Goal: Information Seeking & Learning: Check status

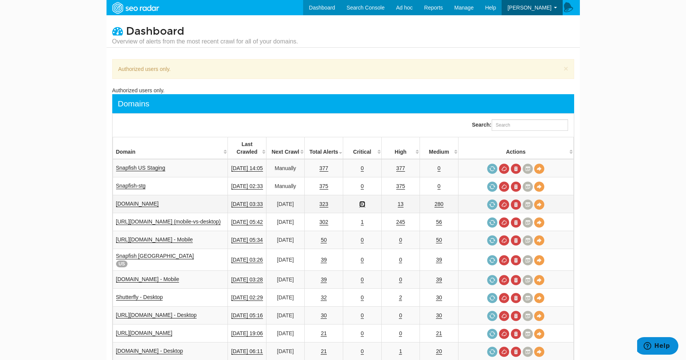
click at [365, 201] on link "30" at bounding box center [362, 204] width 6 height 6
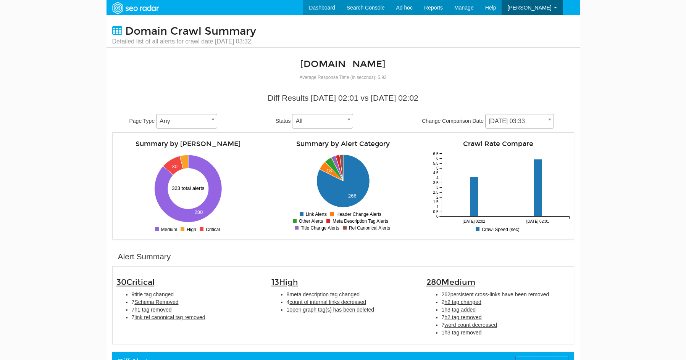
scroll to position [31, 0]
click at [168, 295] on span "title tag changed" at bounding box center [153, 295] width 39 height 6
type input "title tag changed"
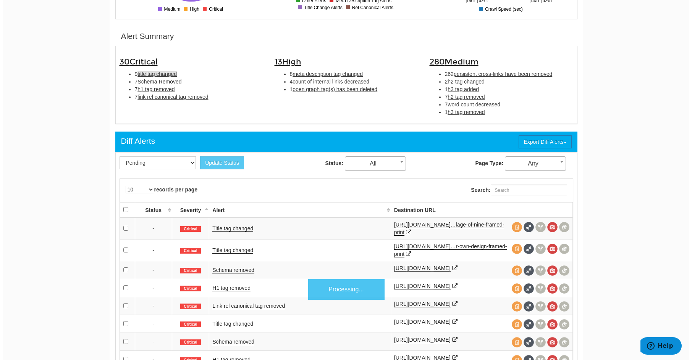
scroll to position [247, 0]
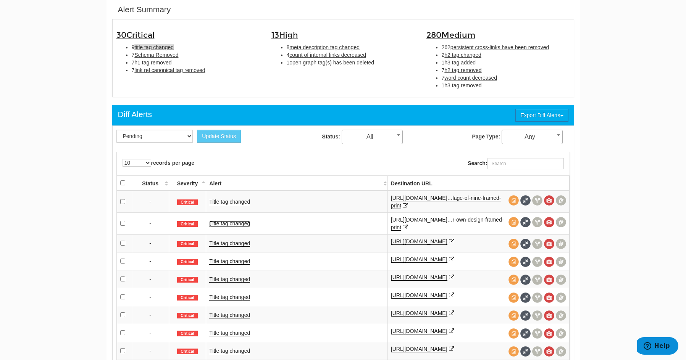
click at [244, 224] on link "Title tag changed" at bounding box center [229, 224] width 41 height 6
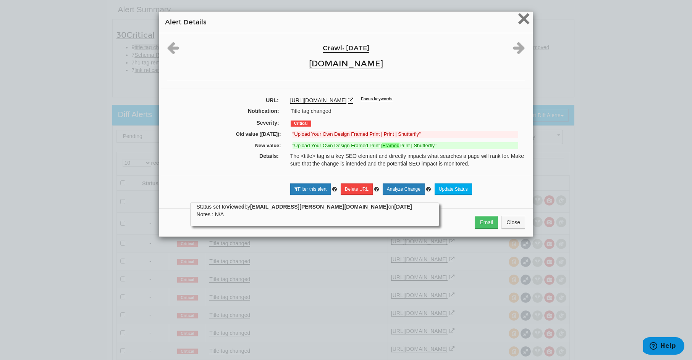
click at [520, 19] on span "×" at bounding box center [523, 19] width 13 height 26
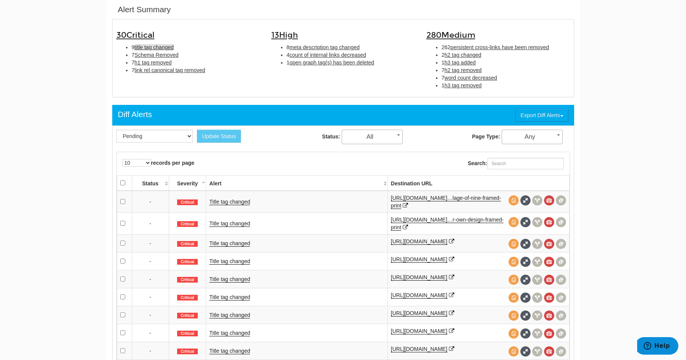
click at [240, 277] on td "Title tag changed" at bounding box center [296, 279] width 181 height 18
click at [240, 281] on link "Title tag changed" at bounding box center [229, 279] width 41 height 6
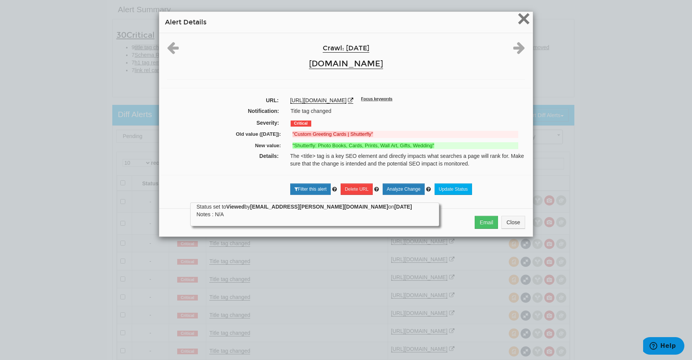
click at [523, 15] on span "×" at bounding box center [523, 19] width 13 height 26
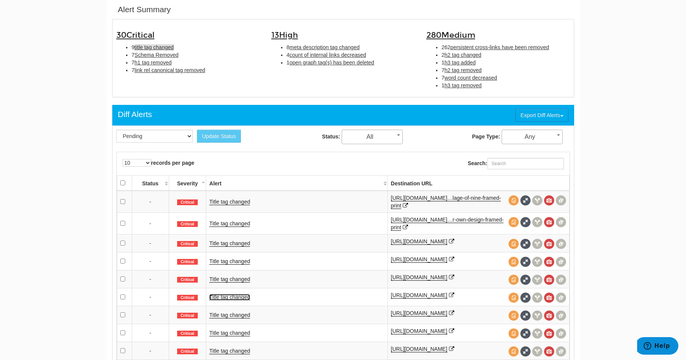
click at [230, 300] on link "Title tag changed" at bounding box center [229, 297] width 41 height 6
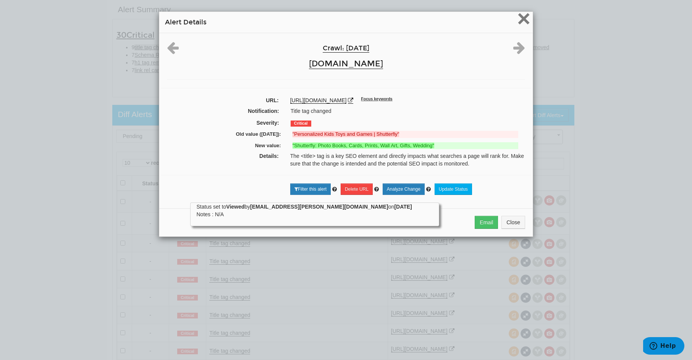
click at [522, 20] on span "×" at bounding box center [523, 19] width 13 height 26
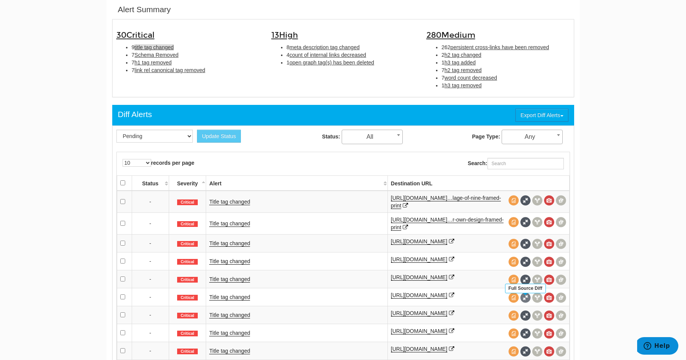
click at [525, 302] on span at bounding box center [525, 298] width 10 height 10
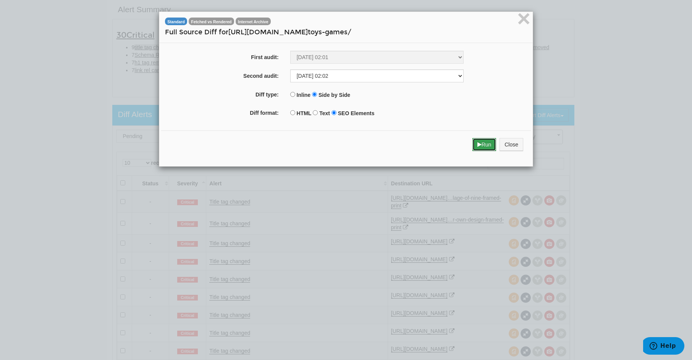
click at [477, 144] on icon "submit" at bounding box center [479, 144] width 4 height 5
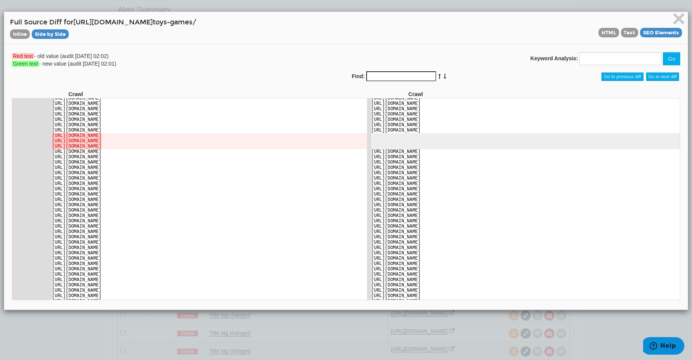
scroll to position [3924, 0]
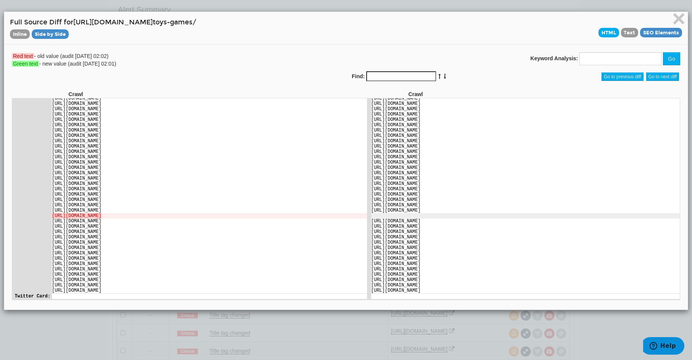
click at [605, 34] on span "HTML" at bounding box center [608, 33] width 21 height 10
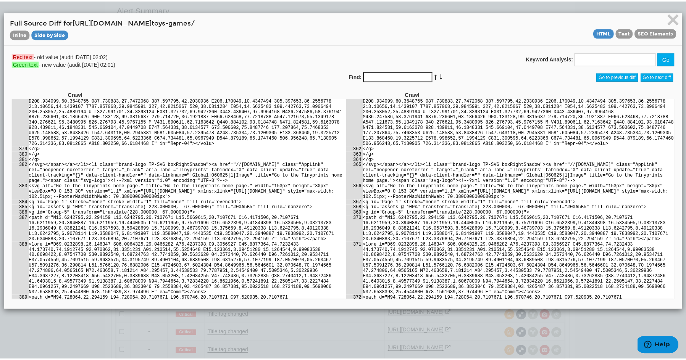
scroll to position [39275, 0]
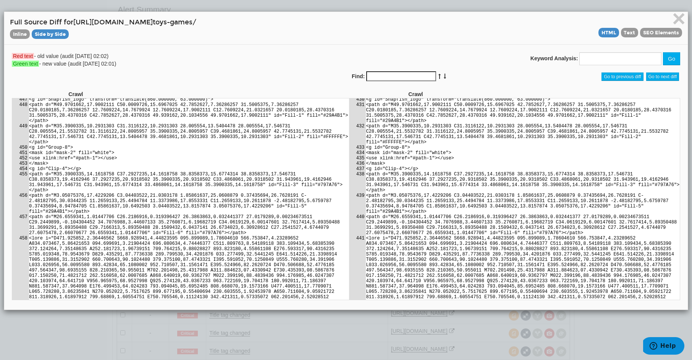
click at [138, 50] on div "Red text - old value (audit [DATE] 02:02) Green text - new value (audit [DATE] …" at bounding box center [345, 177] width 683 height 265
click at [672, 18] on span "×" at bounding box center [678, 19] width 13 height 26
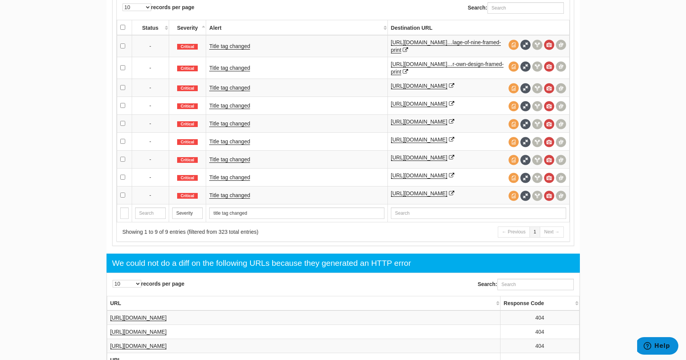
scroll to position [426, 0]
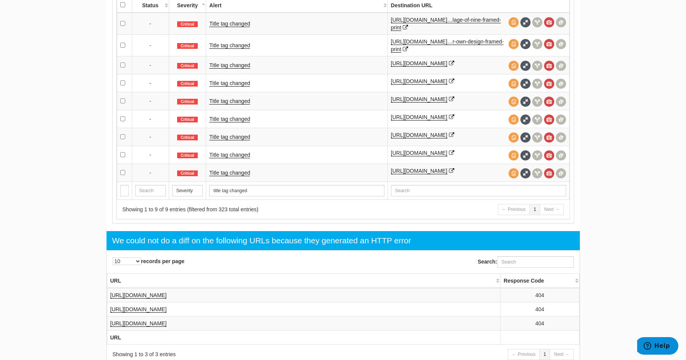
click at [227, 80] on td "Title tag changed" at bounding box center [296, 83] width 181 height 18
click at [230, 85] on link "Title tag changed" at bounding box center [229, 83] width 41 height 6
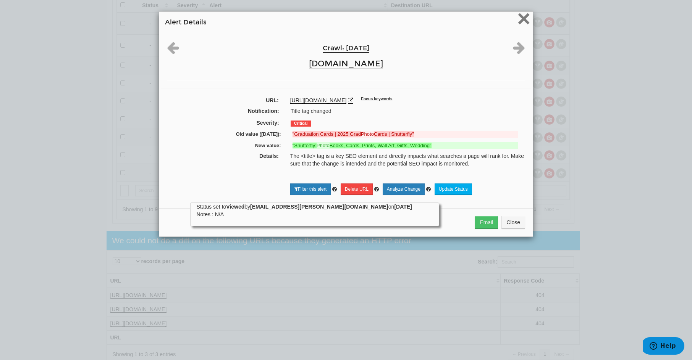
click at [524, 18] on span "×" at bounding box center [523, 19] width 13 height 26
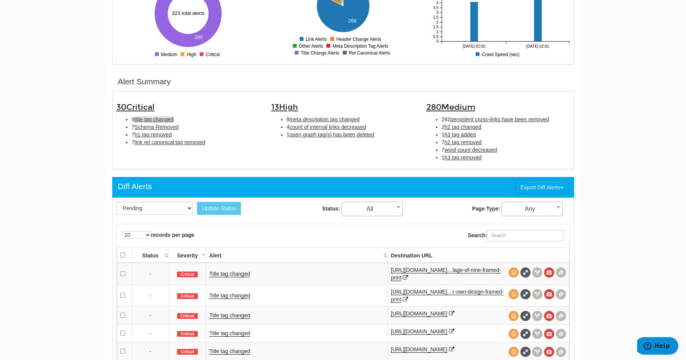
scroll to position [158, 0]
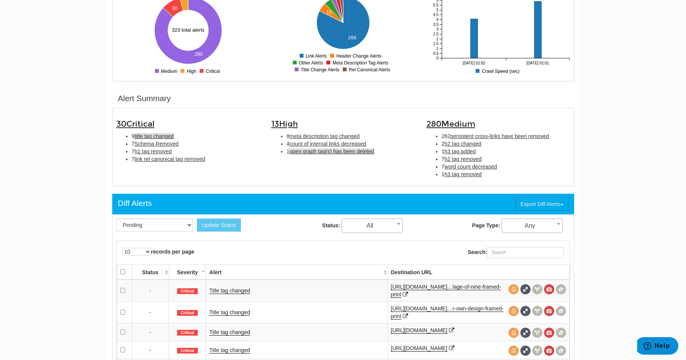
click at [368, 153] on span "open graph tag(s) has been deleted" at bounding box center [331, 151] width 85 height 6
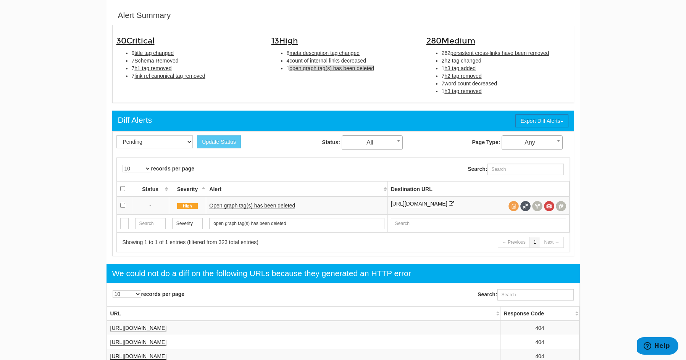
scroll to position [247, 0]
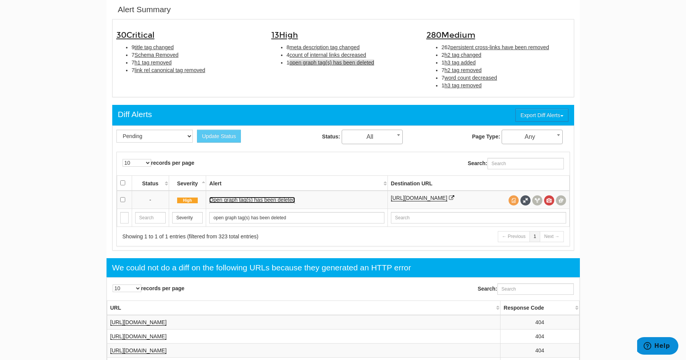
click at [285, 200] on link "Open graph tag(s) has been deleted" at bounding box center [252, 200] width 86 height 6
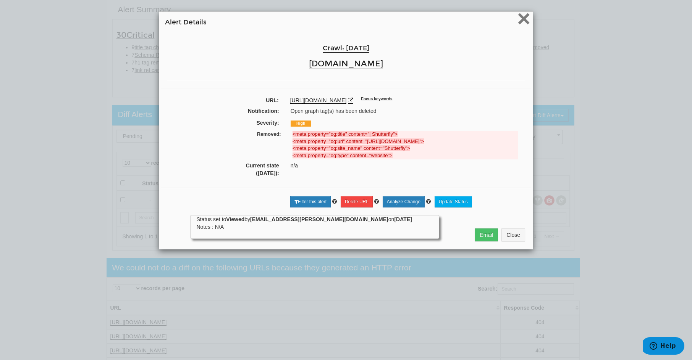
click at [517, 19] on span "×" at bounding box center [523, 19] width 13 height 26
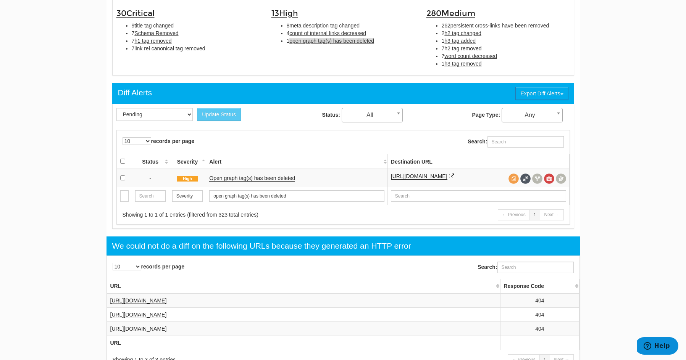
scroll to position [158, 0]
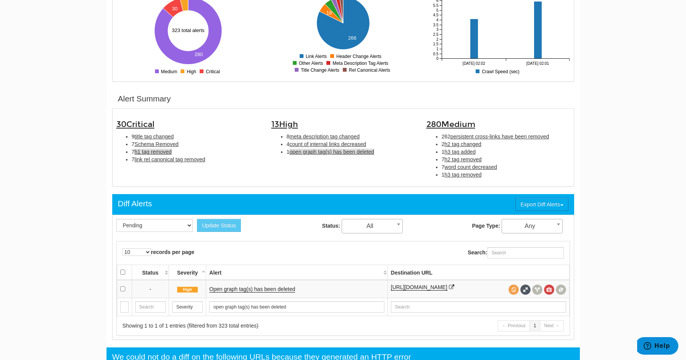
click at [163, 152] on span "h1 tag removed" at bounding box center [152, 152] width 37 height 6
type input "h1 tag removed"
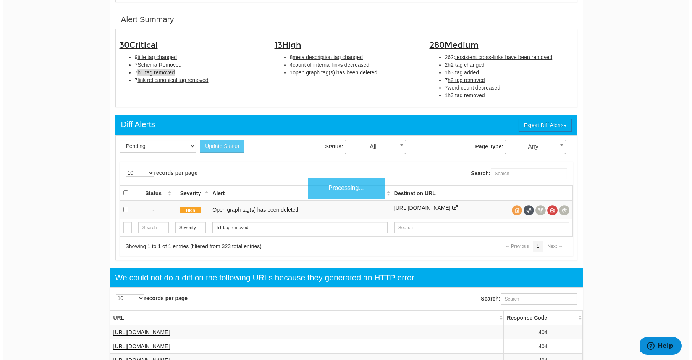
scroll to position [247, 0]
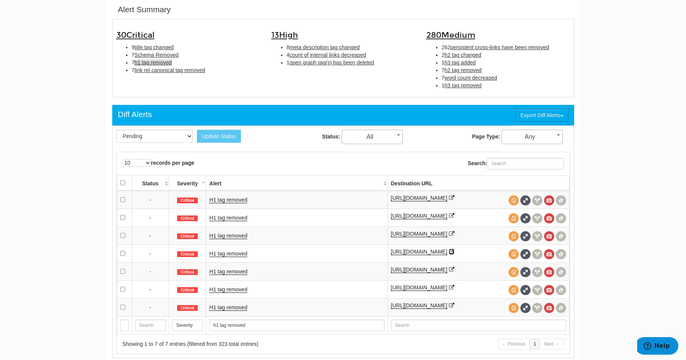
click at [454, 255] on icon at bounding box center [451, 251] width 5 height 5
click at [522, 257] on span at bounding box center [525, 254] width 10 height 10
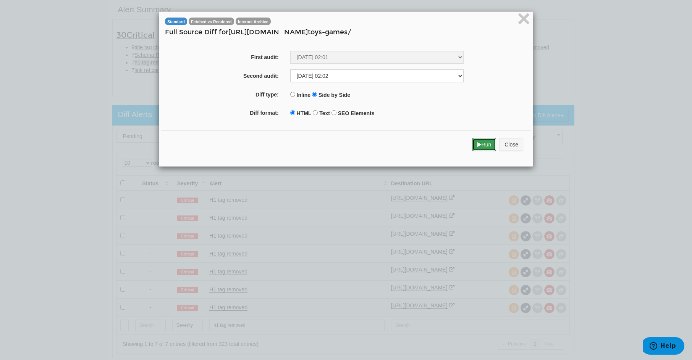
click at [483, 146] on button "Run" at bounding box center [484, 144] width 24 height 13
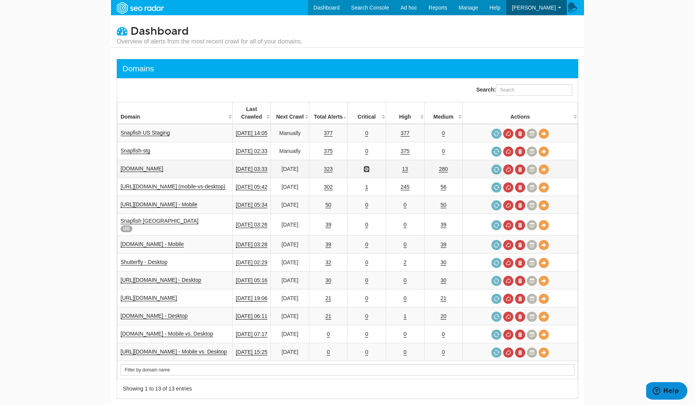
click at [370, 166] on link "30" at bounding box center [367, 169] width 6 height 6
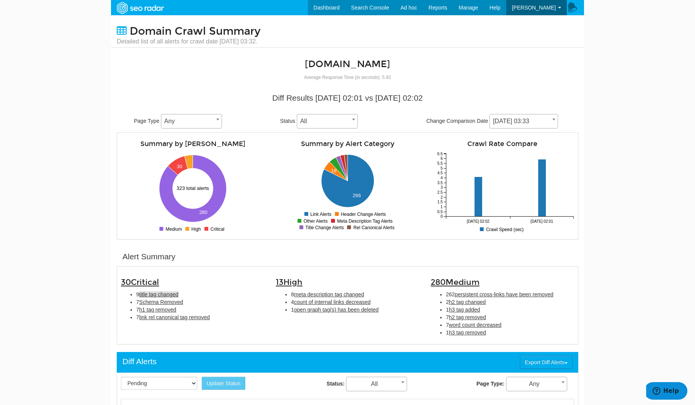
click at [155, 297] on span "title tag changed" at bounding box center [158, 295] width 39 height 6
type input "title tag changed"
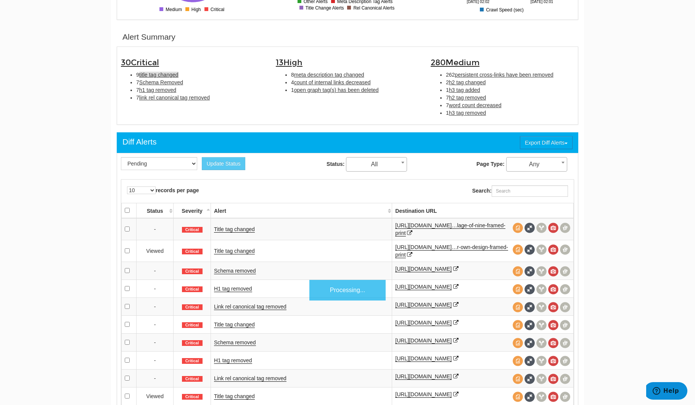
scroll to position [247, 0]
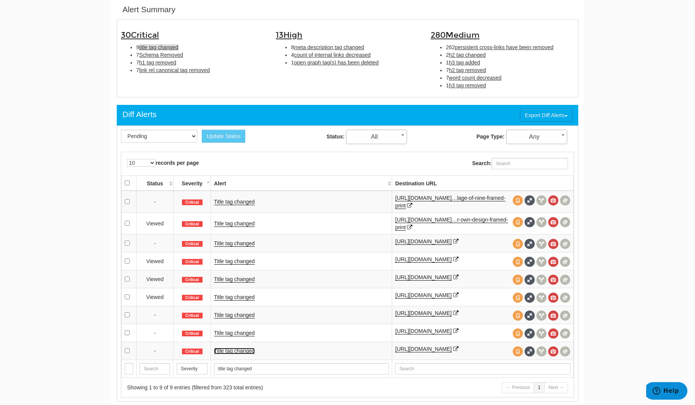
click at [246, 355] on link "Title tag changed" at bounding box center [234, 351] width 41 height 6
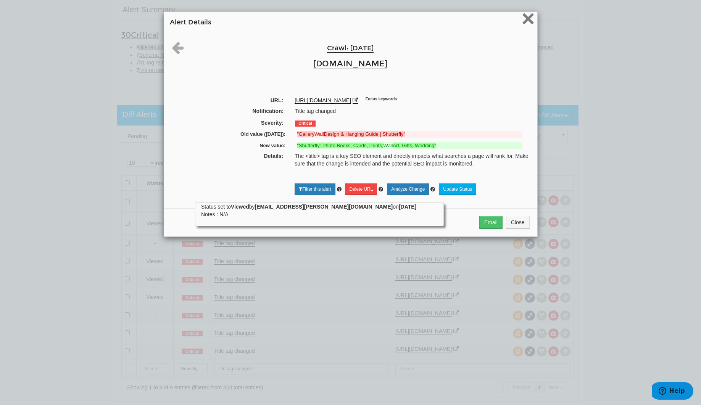
click at [523, 17] on span "×" at bounding box center [527, 19] width 13 height 26
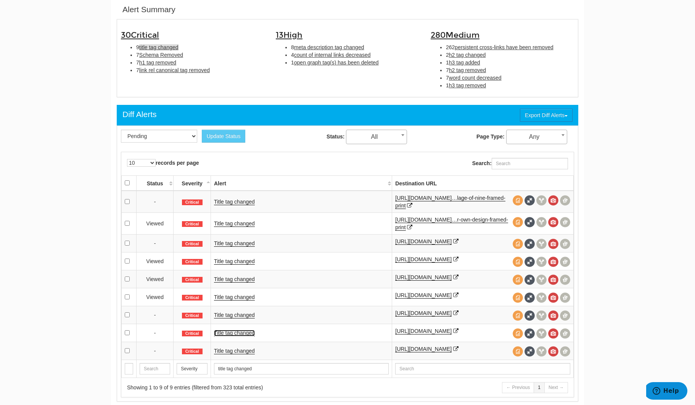
click at [243, 337] on link "Title tag changed" at bounding box center [234, 333] width 41 height 6
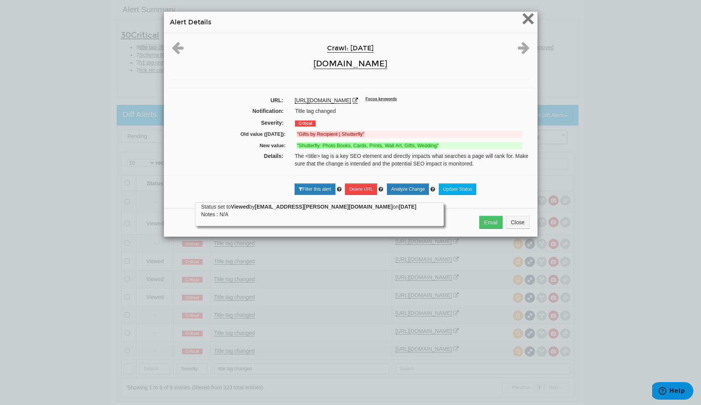
click at [524, 20] on span "×" at bounding box center [527, 19] width 13 height 26
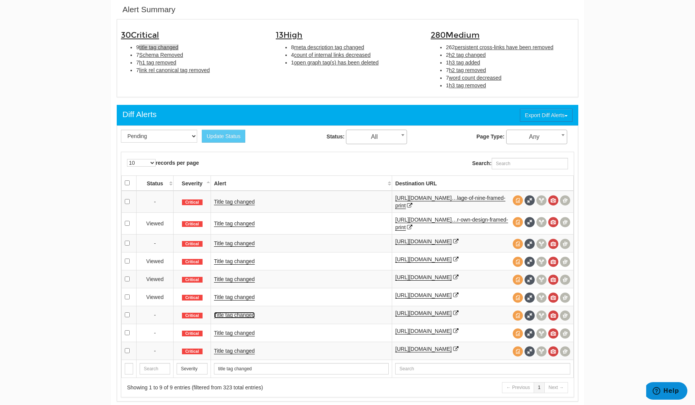
click at [242, 319] on link "Title tag changed" at bounding box center [234, 315] width 41 height 6
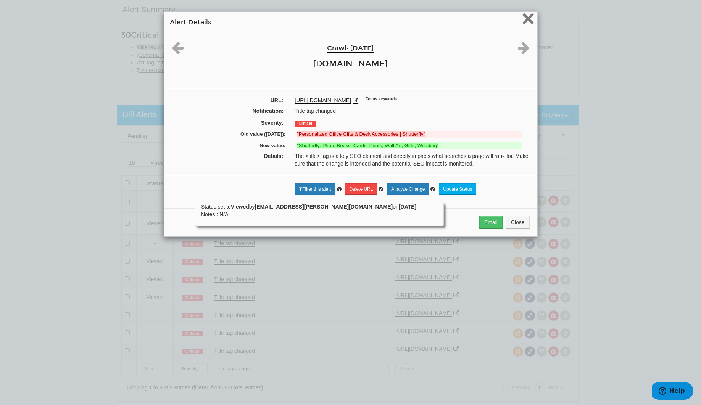
drag, startPoint x: 528, startPoint y: 9, endPoint x: 528, endPoint y: 14, distance: 5.0
click at [528, 10] on span "×" at bounding box center [527, 19] width 13 height 26
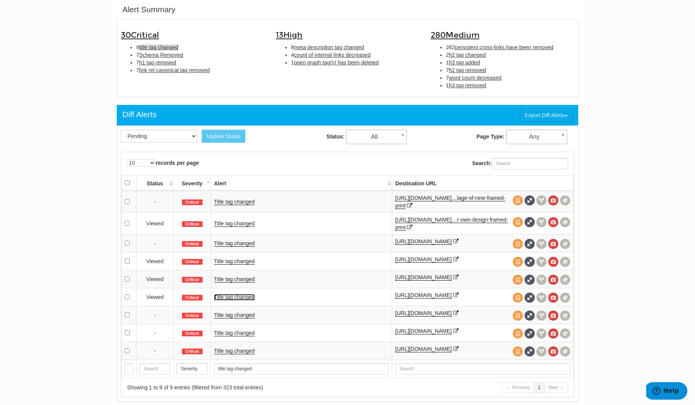
click at [232, 301] on link "Title tag changed" at bounding box center [234, 297] width 41 height 6
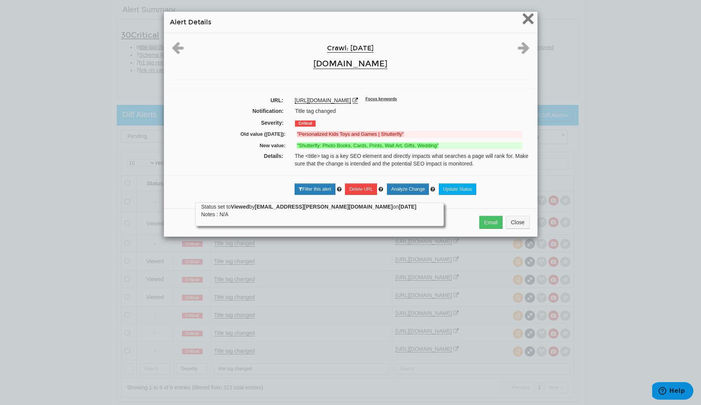
click at [521, 22] on span "×" at bounding box center [527, 19] width 13 height 26
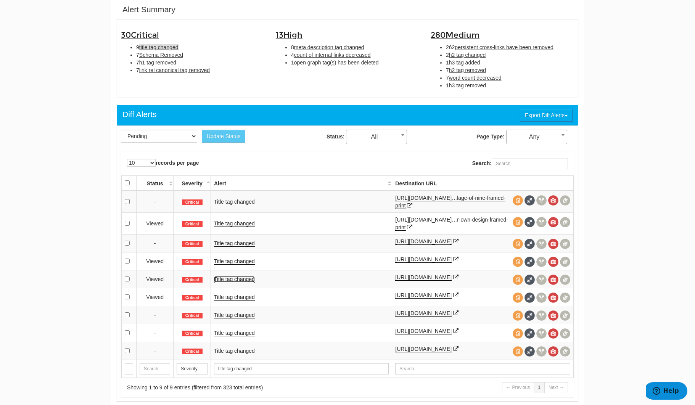
click at [243, 279] on link "Title tag changed" at bounding box center [234, 279] width 41 height 6
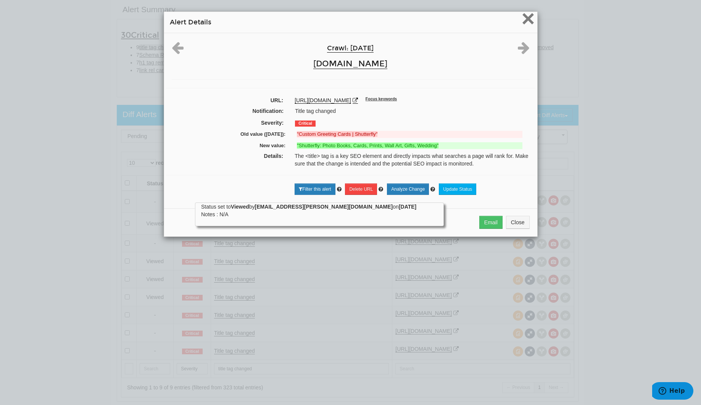
click at [524, 18] on span "×" at bounding box center [527, 19] width 13 height 26
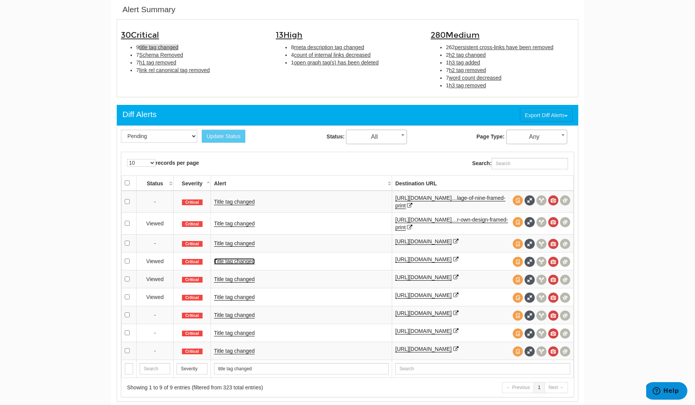
click at [242, 263] on link "Title tag changed" at bounding box center [234, 261] width 41 height 6
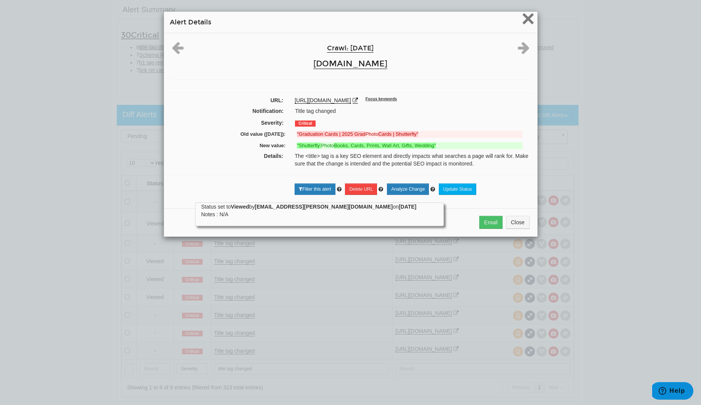
click at [526, 18] on span "×" at bounding box center [527, 19] width 13 height 26
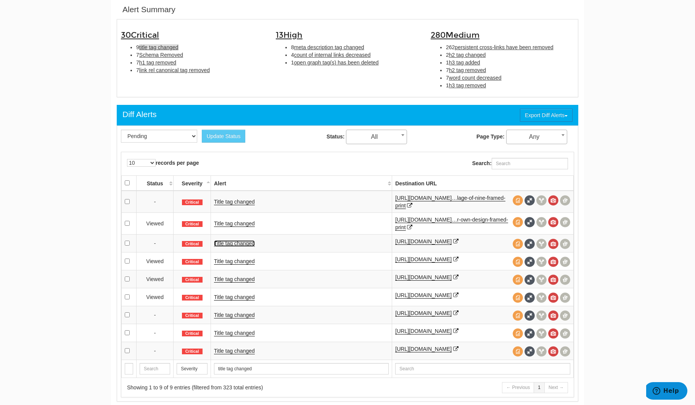
click at [228, 244] on link "Title tag changed" at bounding box center [234, 243] width 41 height 6
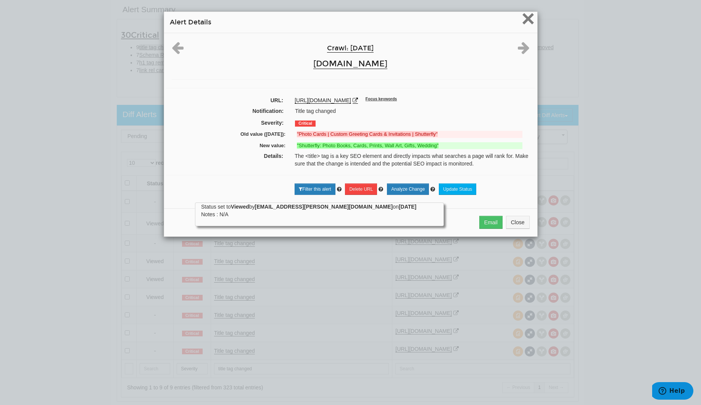
click at [528, 19] on span "×" at bounding box center [527, 19] width 13 height 26
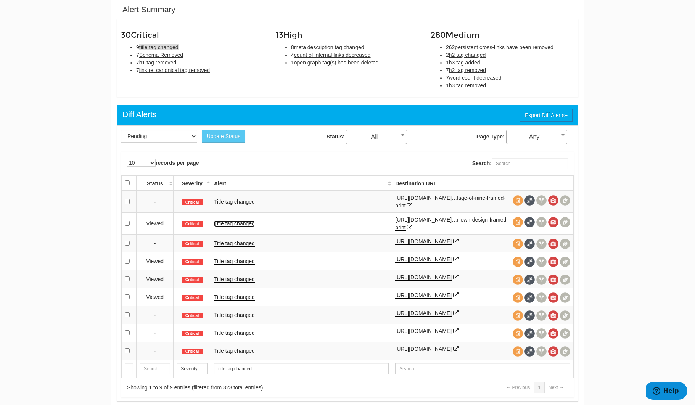
click at [241, 224] on link "Title tag changed" at bounding box center [234, 224] width 41 height 6
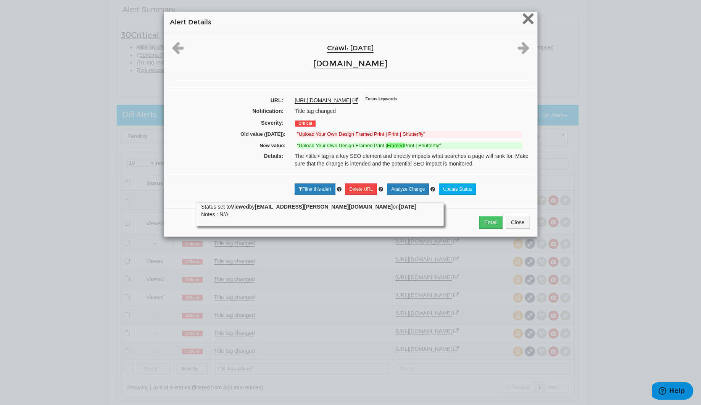
click at [526, 14] on span "×" at bounding box center [527, 19] width 13 height 26
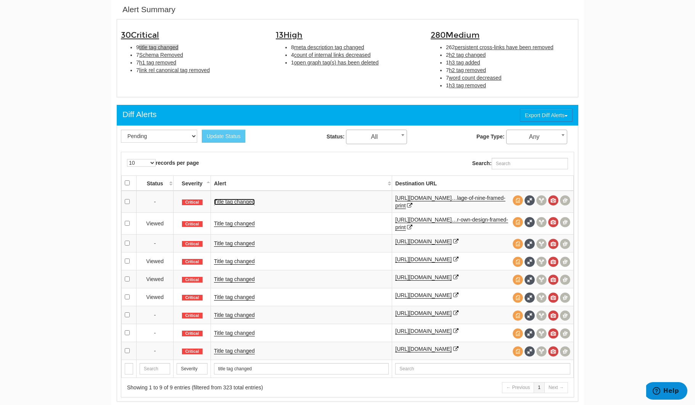
click at [232, 200] on link "Title tag changed" at bounding box center [234, 202] width 41 height 6
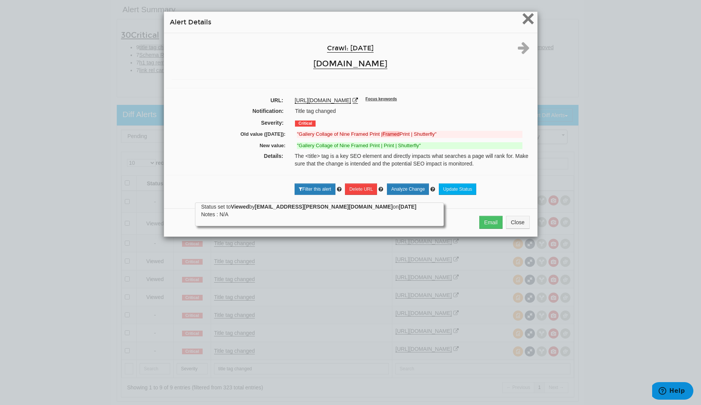
click at [523, 23] on span "×" at bounding box center [527, 19] width 13 height 26
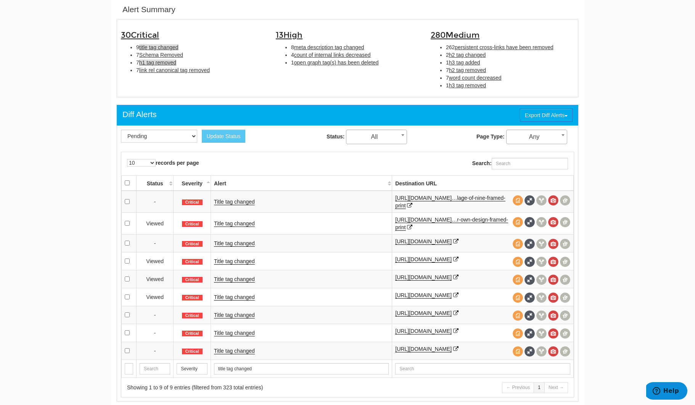
click at [165, 62] on span "h1 tag removed" at bounding box center [157, 63] width 37 height 6
type input "h1 tag removed"
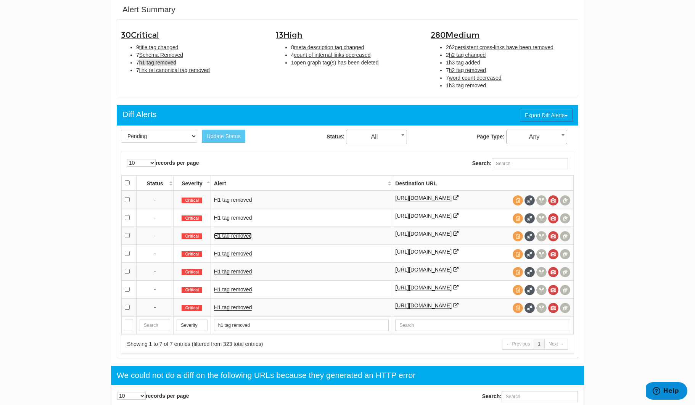
click at [234, 238] on link "H1 tag removed" at bounding box center [233, 236] width 38 height 6
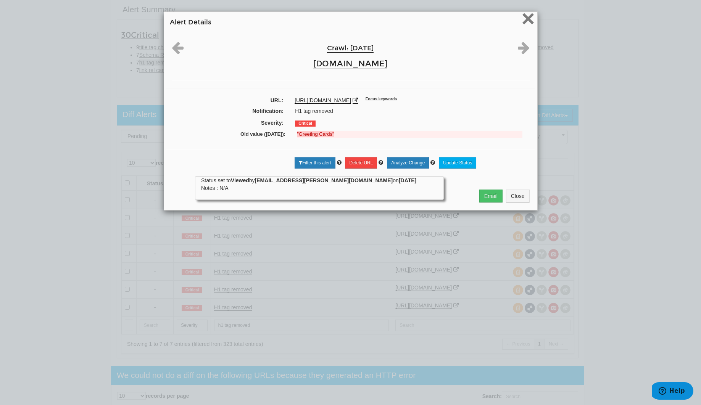
click at [526, 21] on span "×" at bounding box center [527, 19] width 13 height 26
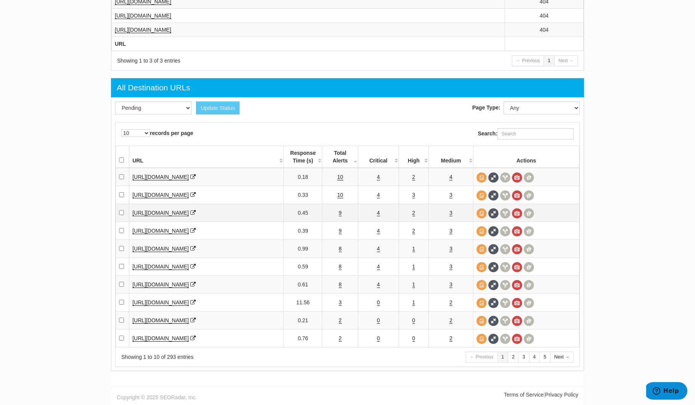
scroll to position [836, 0]
drag, startPoint x: 176, startPoint y: 356, endPoint x: 167, endPoint y: 357, distance: 9.6
click at [167, 357] on div "Showing 1 to 10 of 293 entries" at bounding box center [229, 357] width 217 height 8
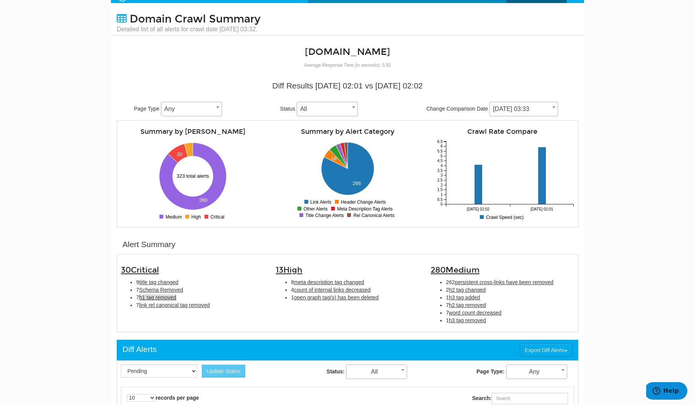
scroll to position [0, 0]
